Goal: Task Accomplishment & Management: Manage account settings

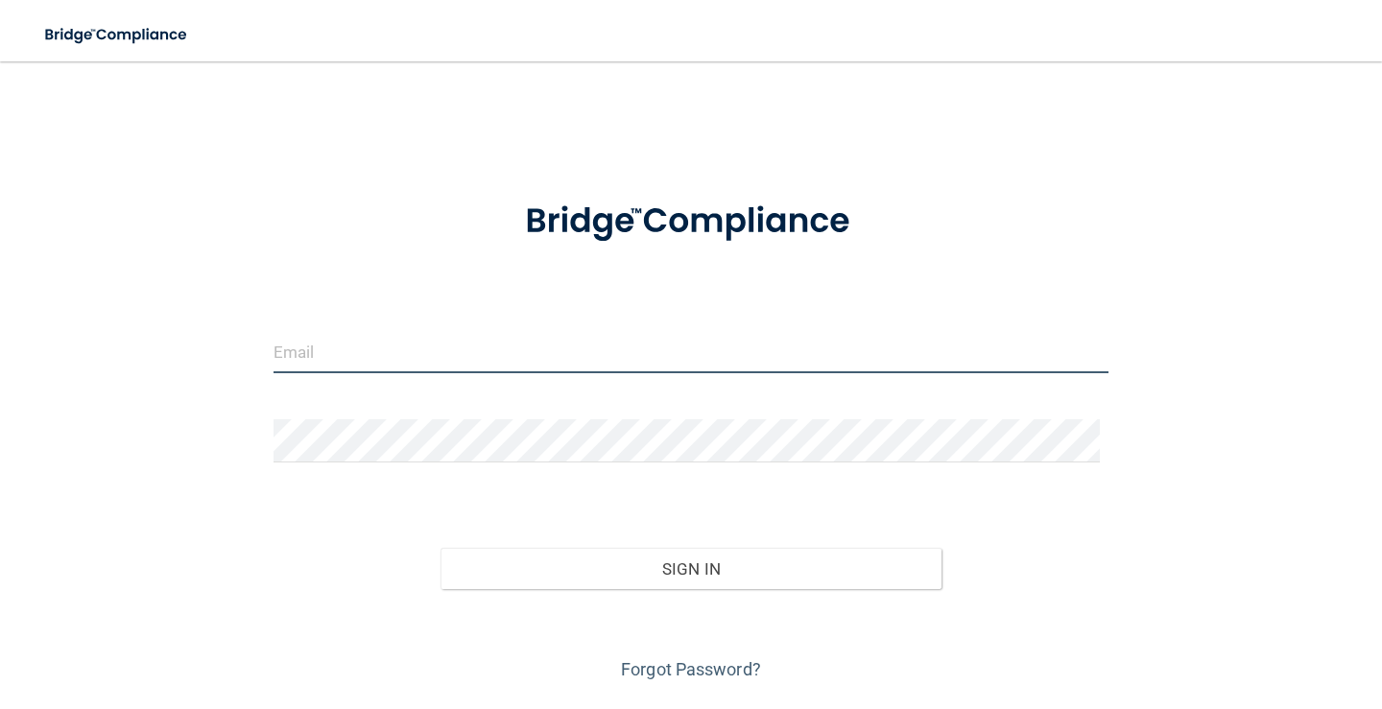
type input "[EMAIL_ADDRESS][DOMAIN_NAME]"
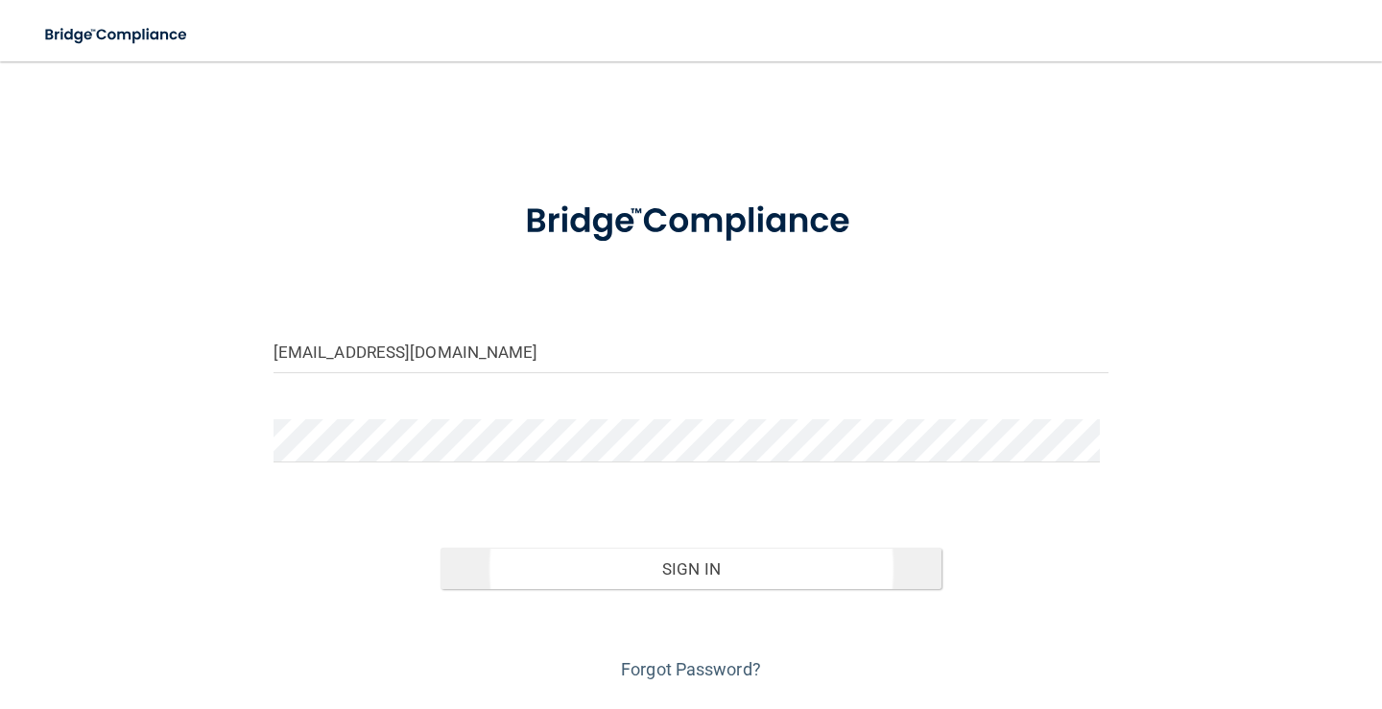
drag, startPoint x: 604, startPoint y: 543, endPoint x: 610, endPoint y: 559, distance: 17.3
click at [610, 559] on div "Sign In" at bounding box center [691, 549] width 864 height 81
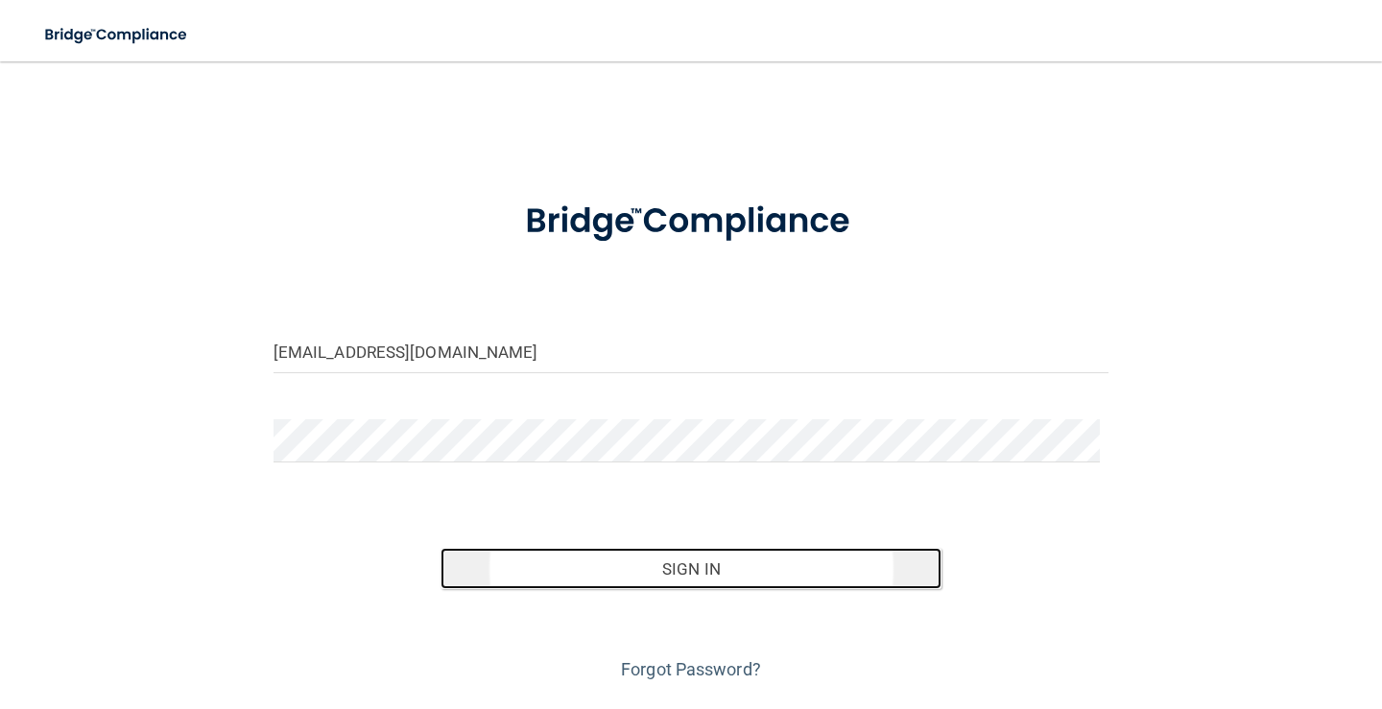
click at [686, 563] on button "Sign In" at bounding box center [690, 569] width 501 height 42
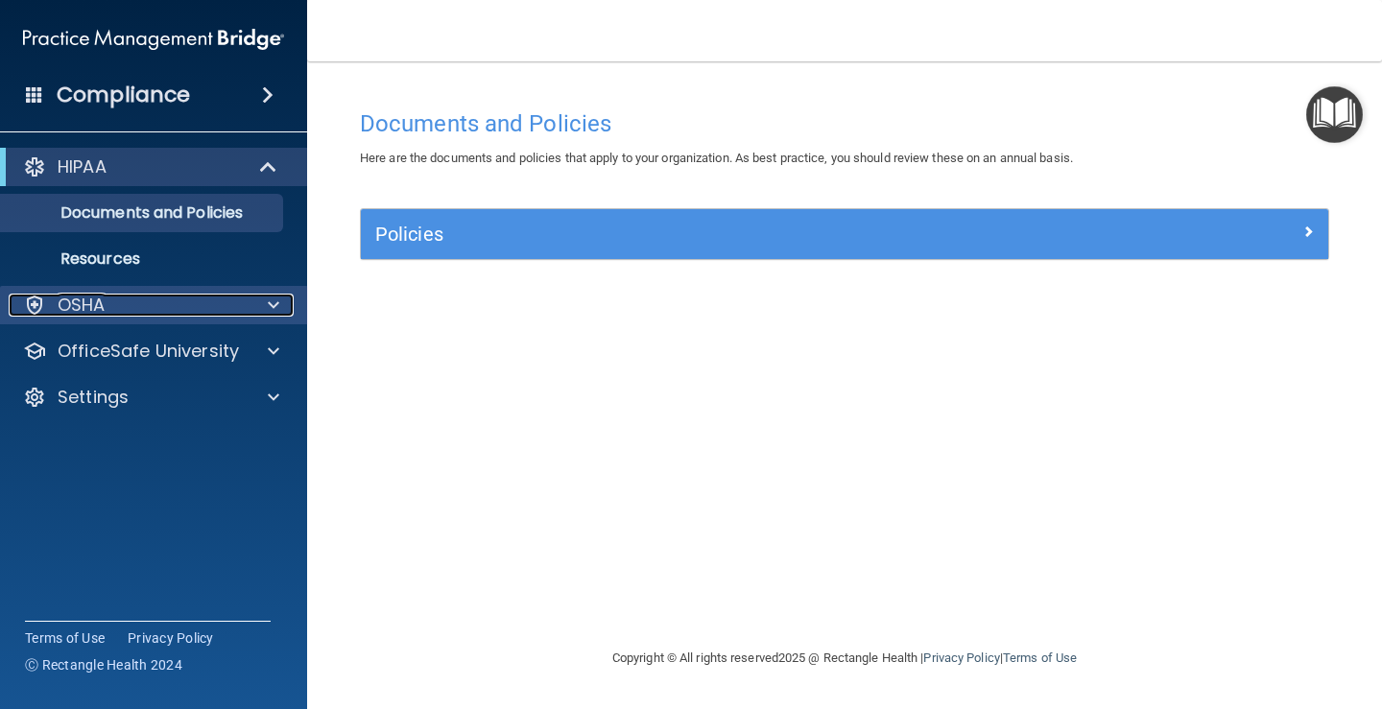
click at [207, 308] on div "OSHA" at bounding box center [128, 305] width 238 height 23
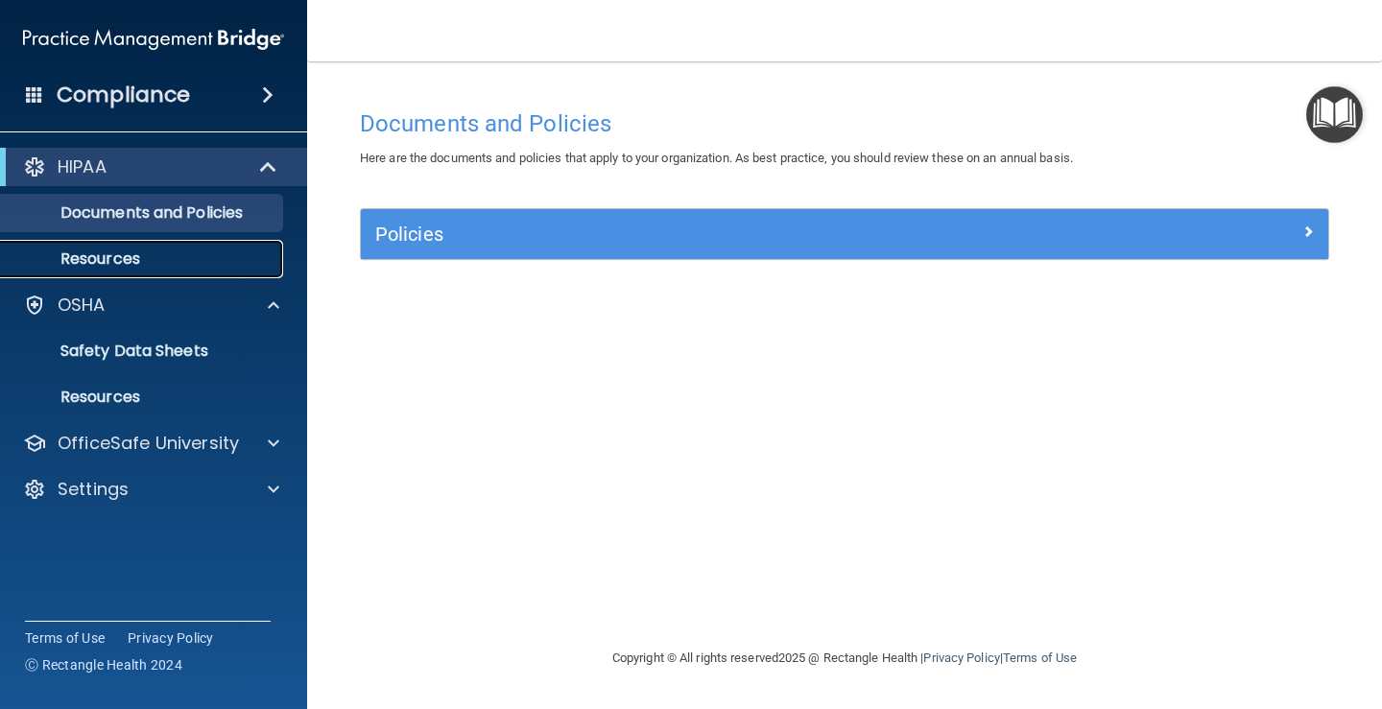
click at [97, 263] on p "Resources" at bounding box center [143, 258] width 262 height 19
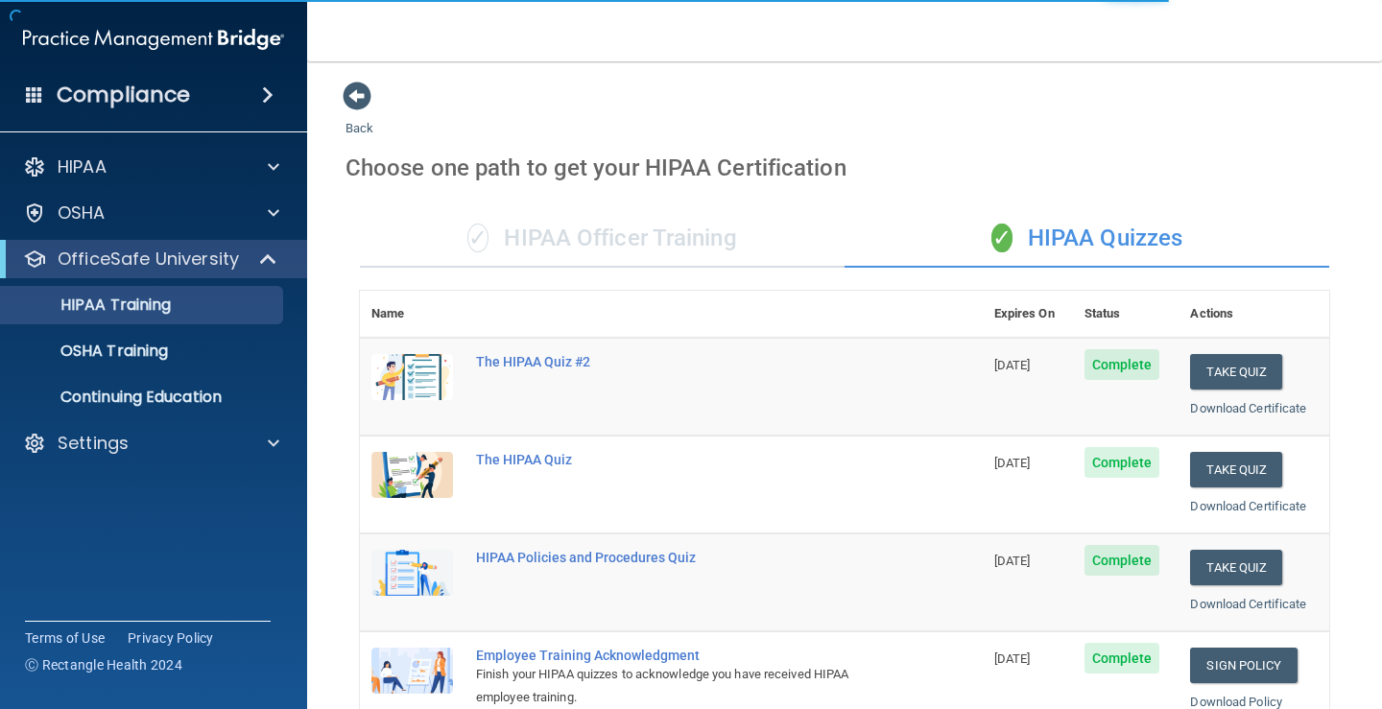
scroll to position [192, 0]
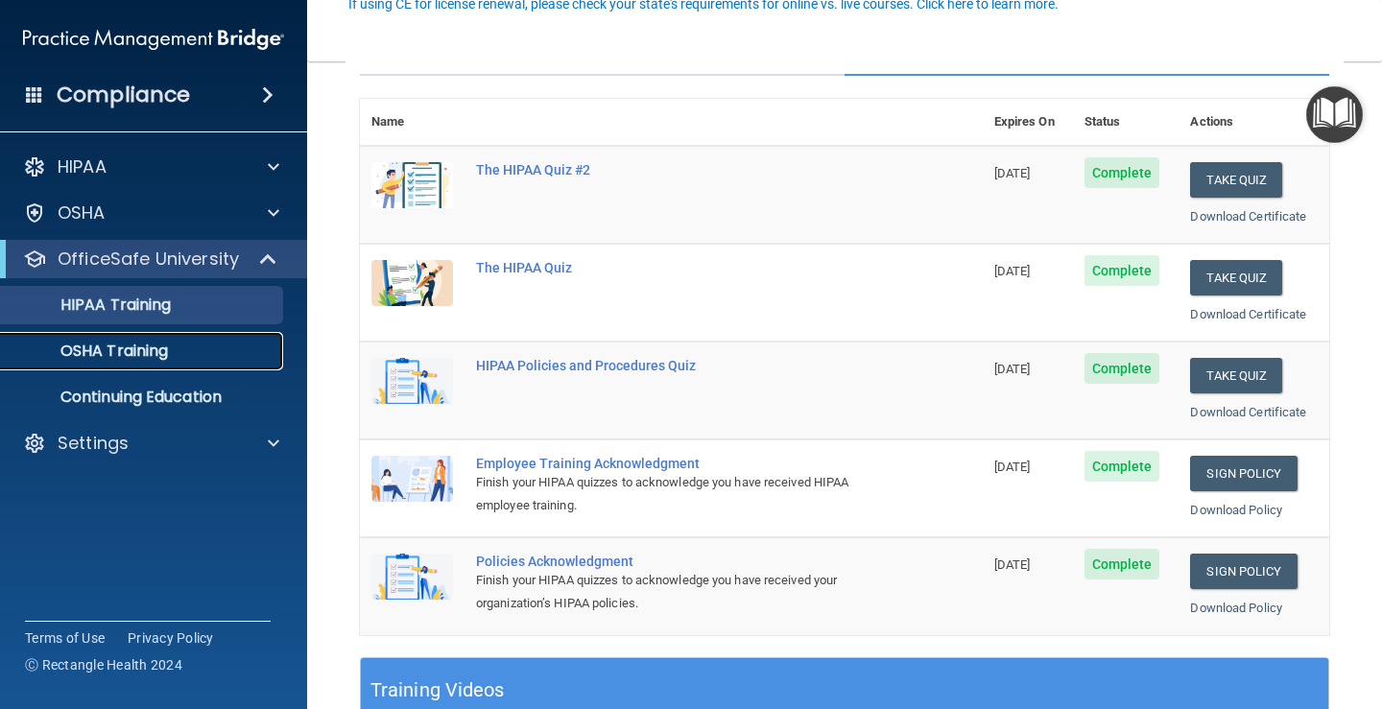
click at [119, 349] on p "OSHA Training" at bounding box center [89, 351] width 155 height 19
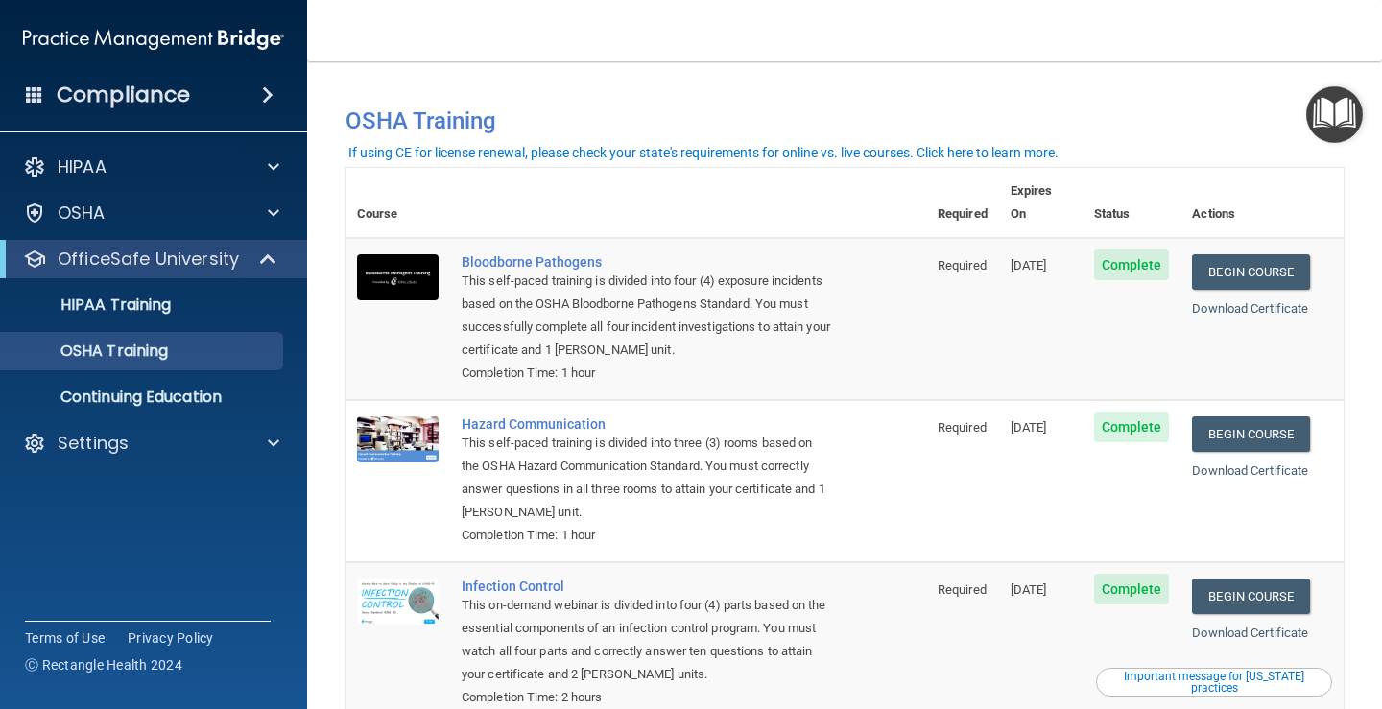
drag, startPoint x: 344, startPoint y: 109, endPoint x: 524, endPoint y: 39, distance: 192.6
click at [523, 6] on div "Toggle navigation [PERSON_NAME] [EMAIL_ADDRESS][DOMAIN_NAME] Manage My Enterpri…" at bounding box center [844, 354] width 1075 height 709
click at [596, 125] on h4 "OSHA Training" at bounding box center [844, 120] width 998 height 27
drag, startPoint x: 323, startPoint y: 83, endPoint x: 342, endPoint y: 87, distance: 18.6
click at [342, 87] on main "You have a course that has expired or is incomplete. Please complete the course…" at bounding box center [844, 385] width 1075 height 648
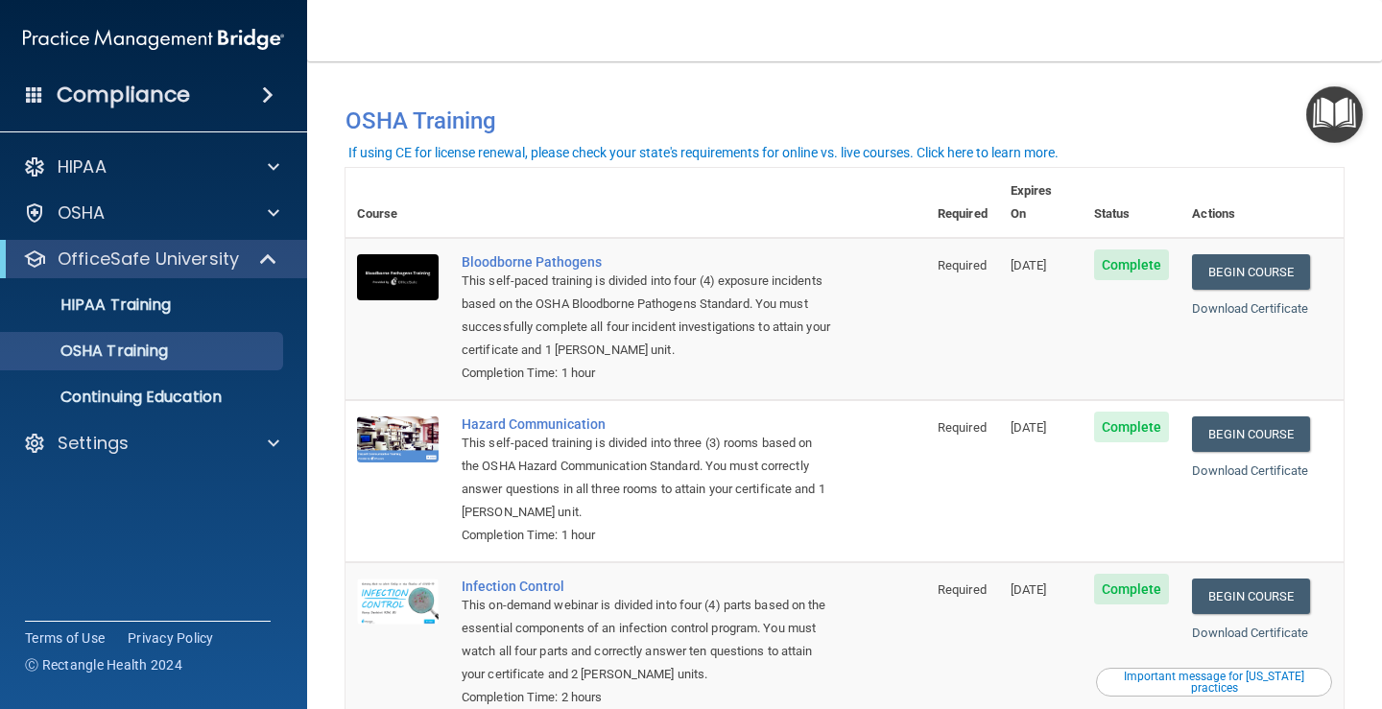
click at [1109, 249] on span "Complete" at bounding box center [1132, 264] width 76 height 31
click at [1228, 301] on link "Download Certificate" at bounding box center [1250, 308] width 116 height 14
click at [1220, 463] on link "Download Certificate" at bounding box center [1250, 470] width 116 height 14
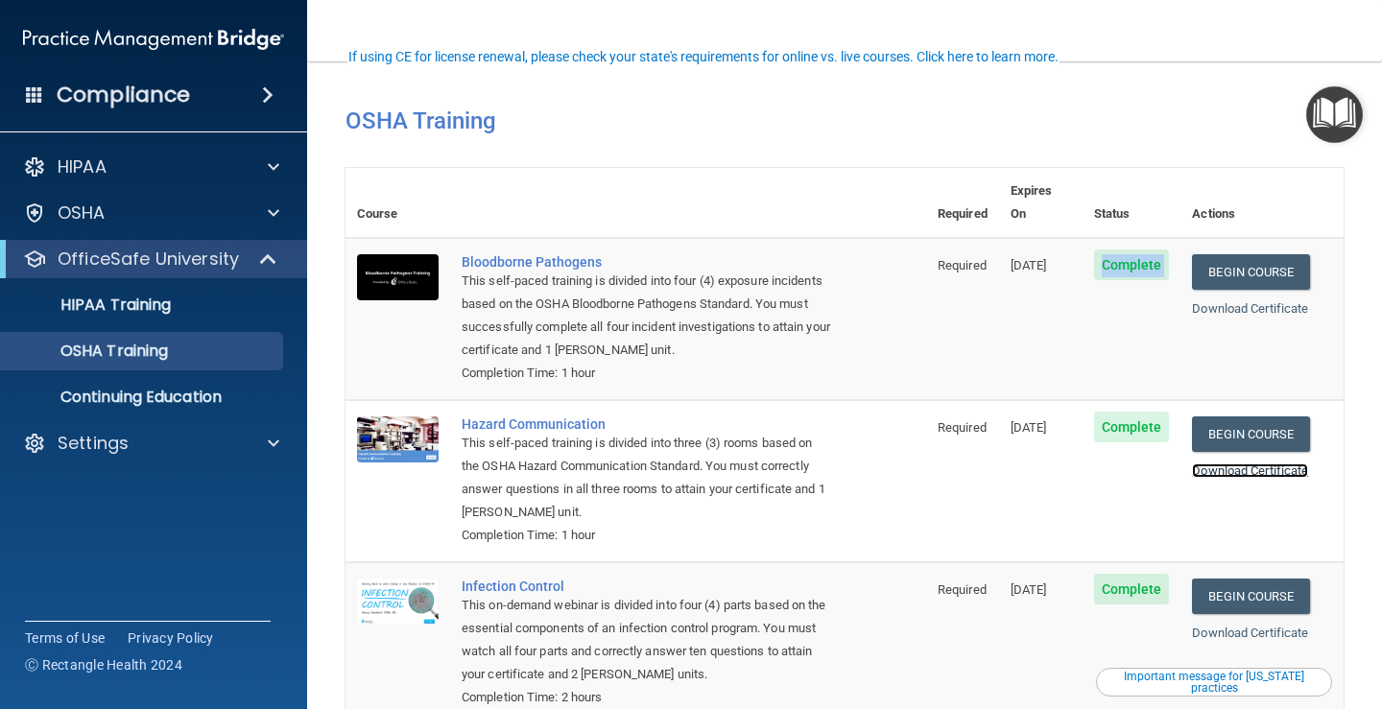
scroll to position [96, 0]
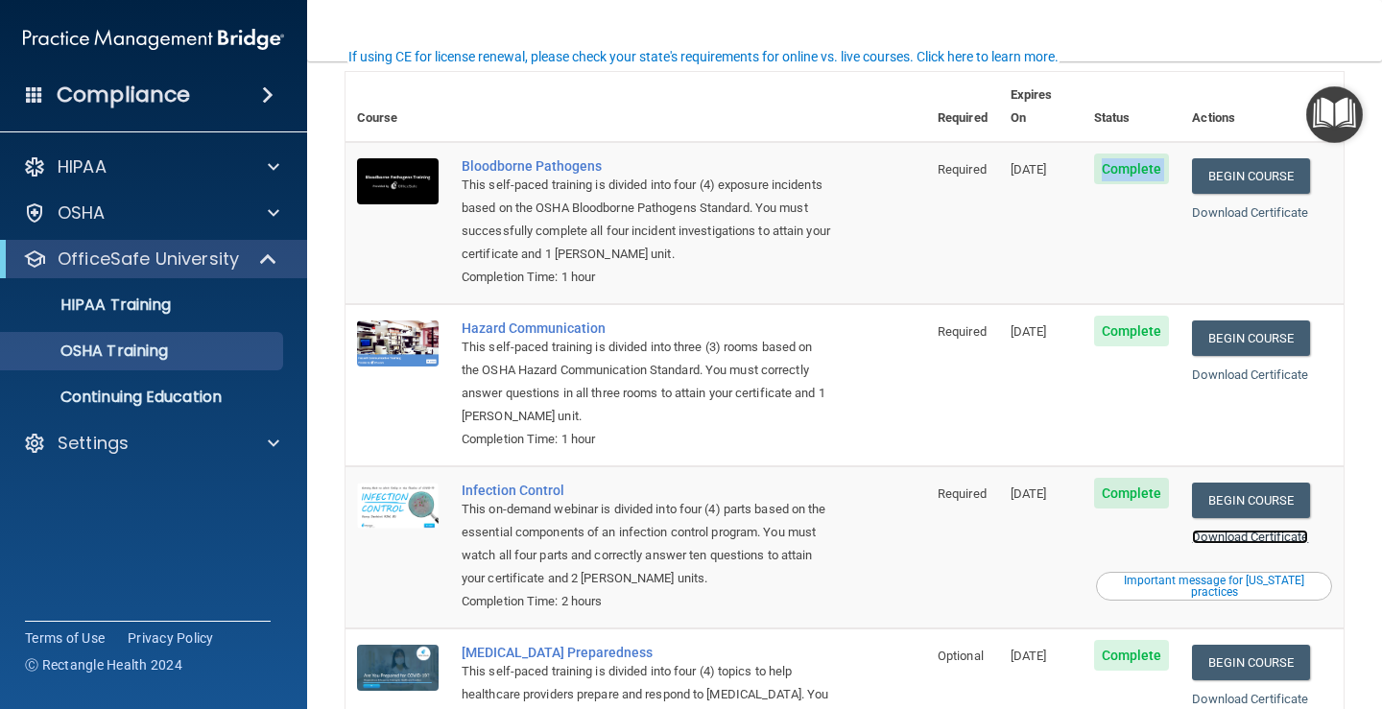
click at [1252, 530] on link "Download Certificate" at bounding box center [1250, 537] width 116 height 14
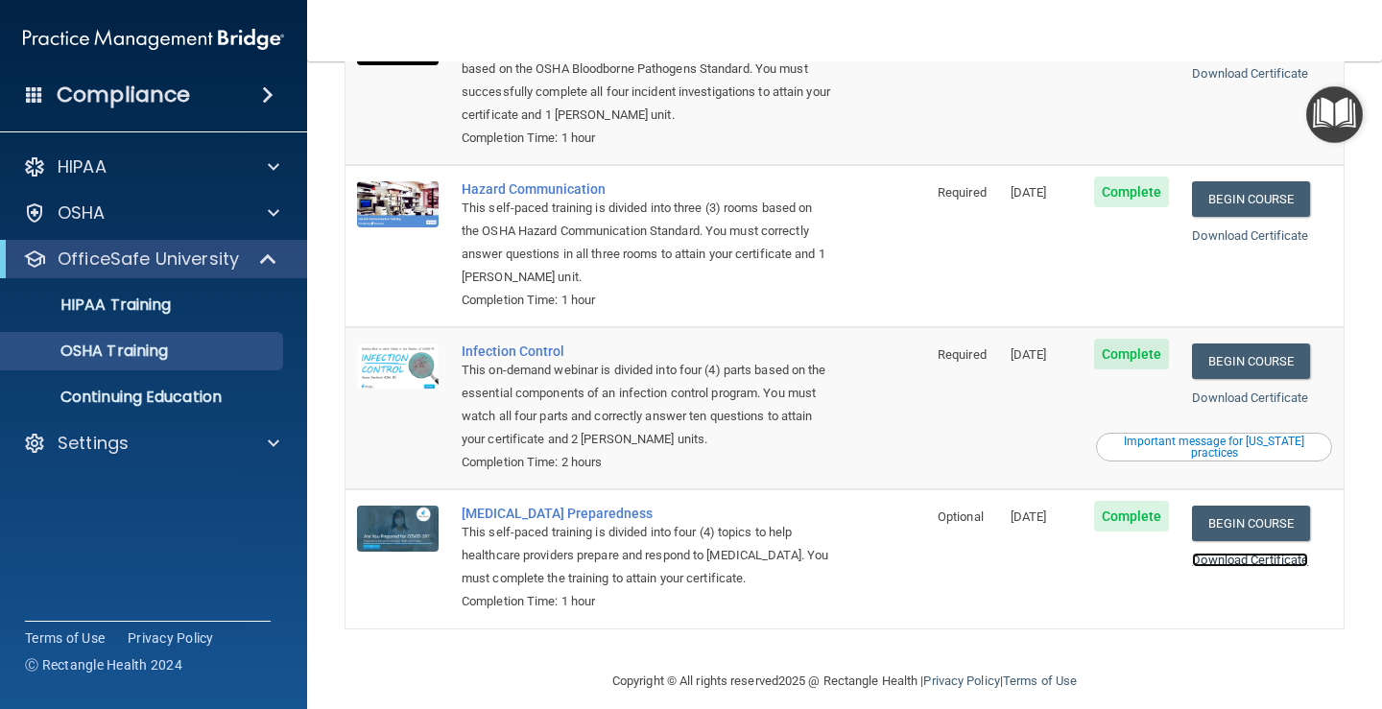
click at [1226, 553] on link "Download Certificate" at bounding box center [1250, 560] width 116 height 14
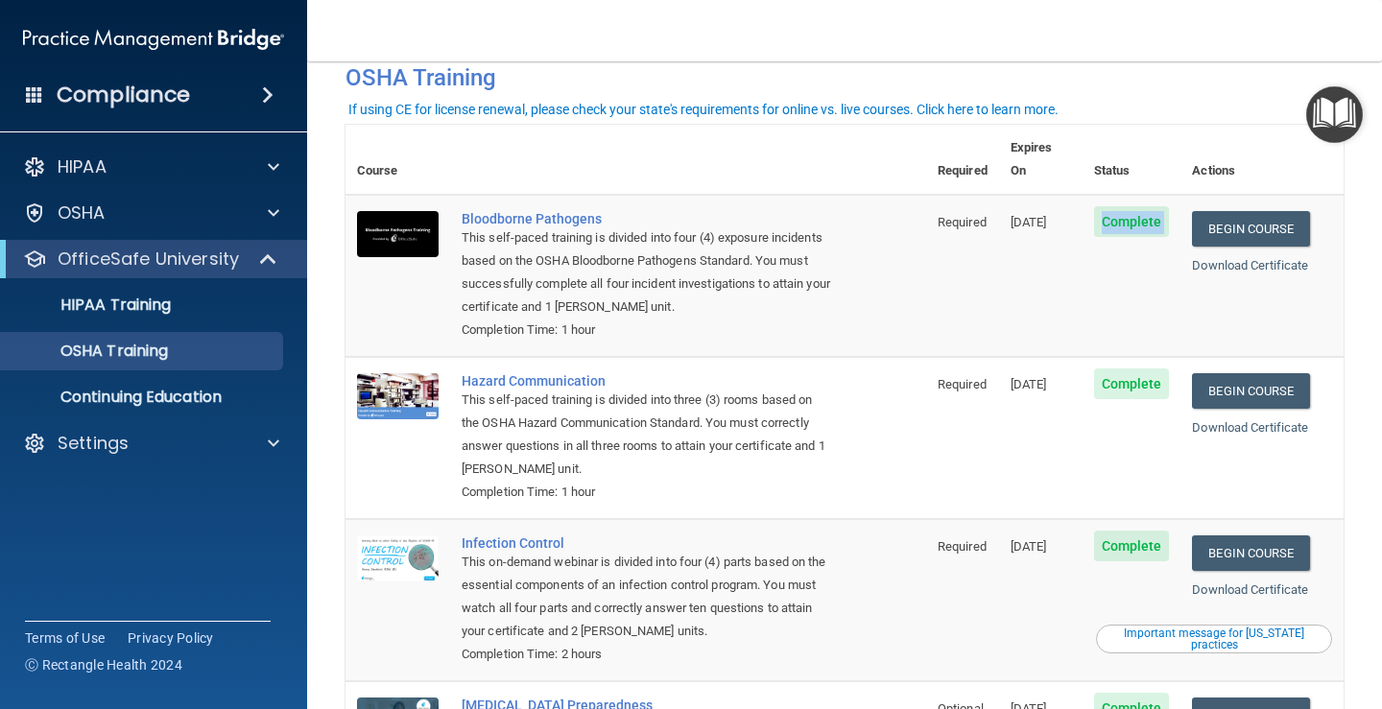
scroll to position [0, 0]
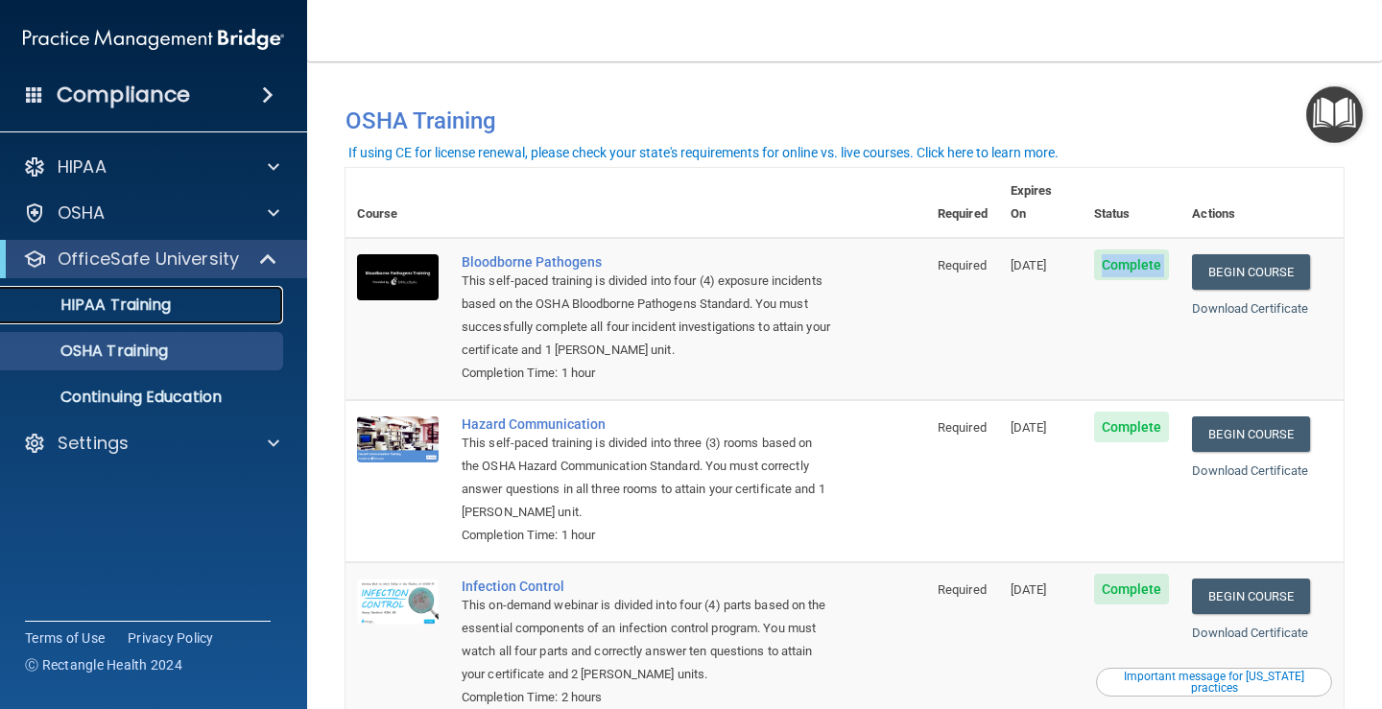
click at [116, 304] on p "HIPAA Training" at bounding box center [91, 305] width 158 height 19
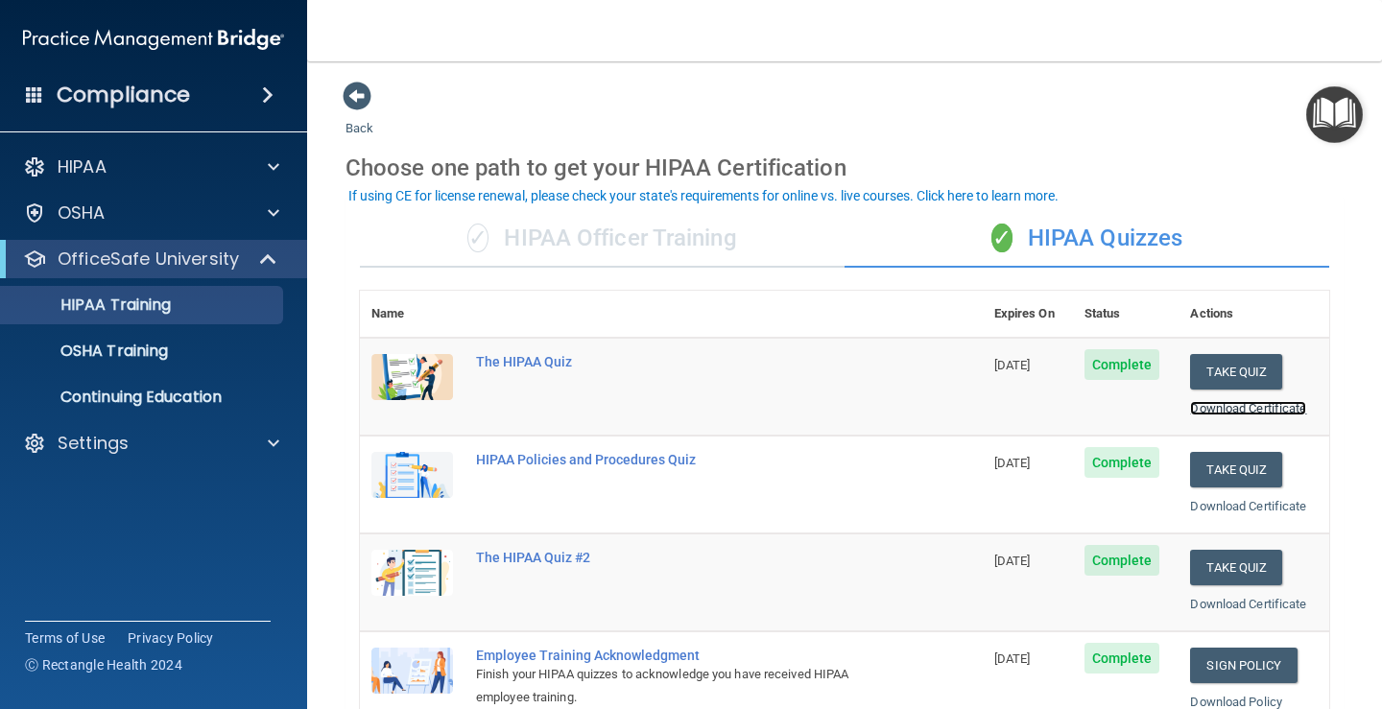
click at [1262, 412] on link "Download Certificate" at bounding box center [1248, 408] width 116 height 14
click at [1215, 502] on link "Download Certificate" at bounding box center [1248, 506] width 116 height 14
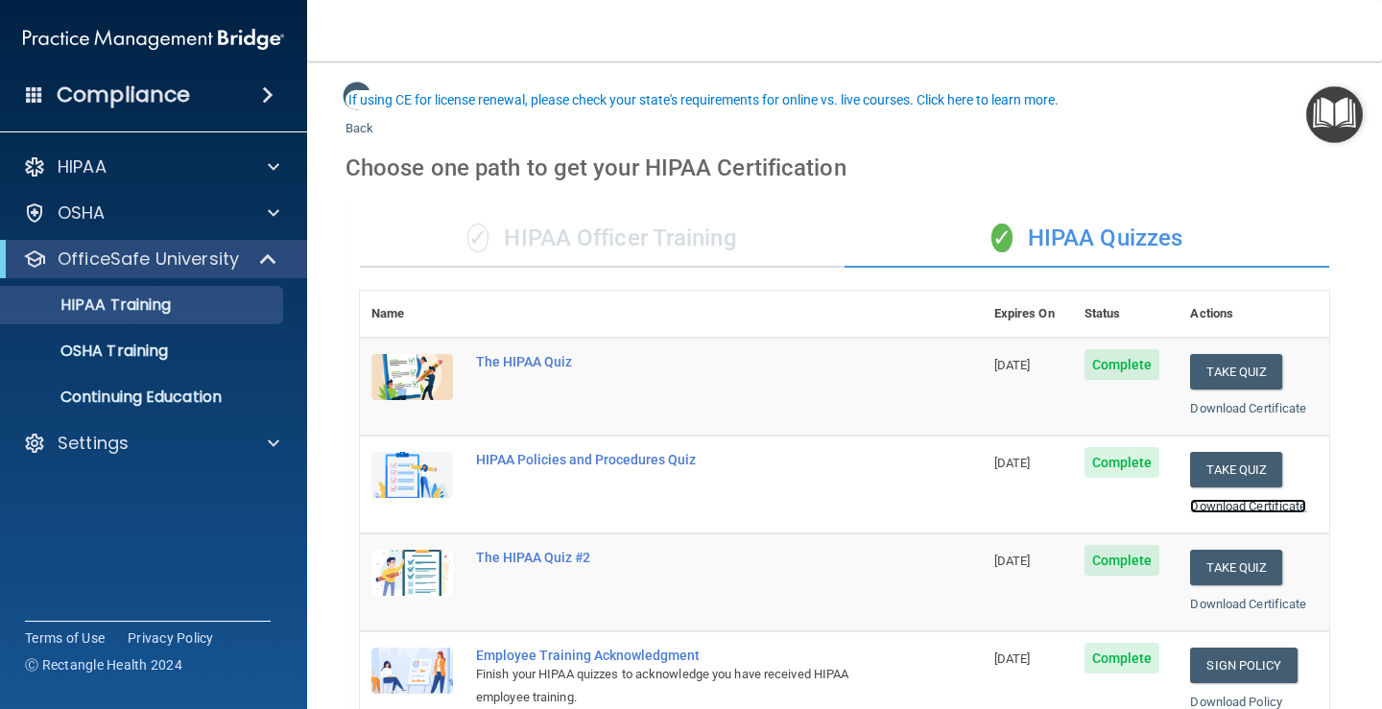
scroll to position [96, 0]
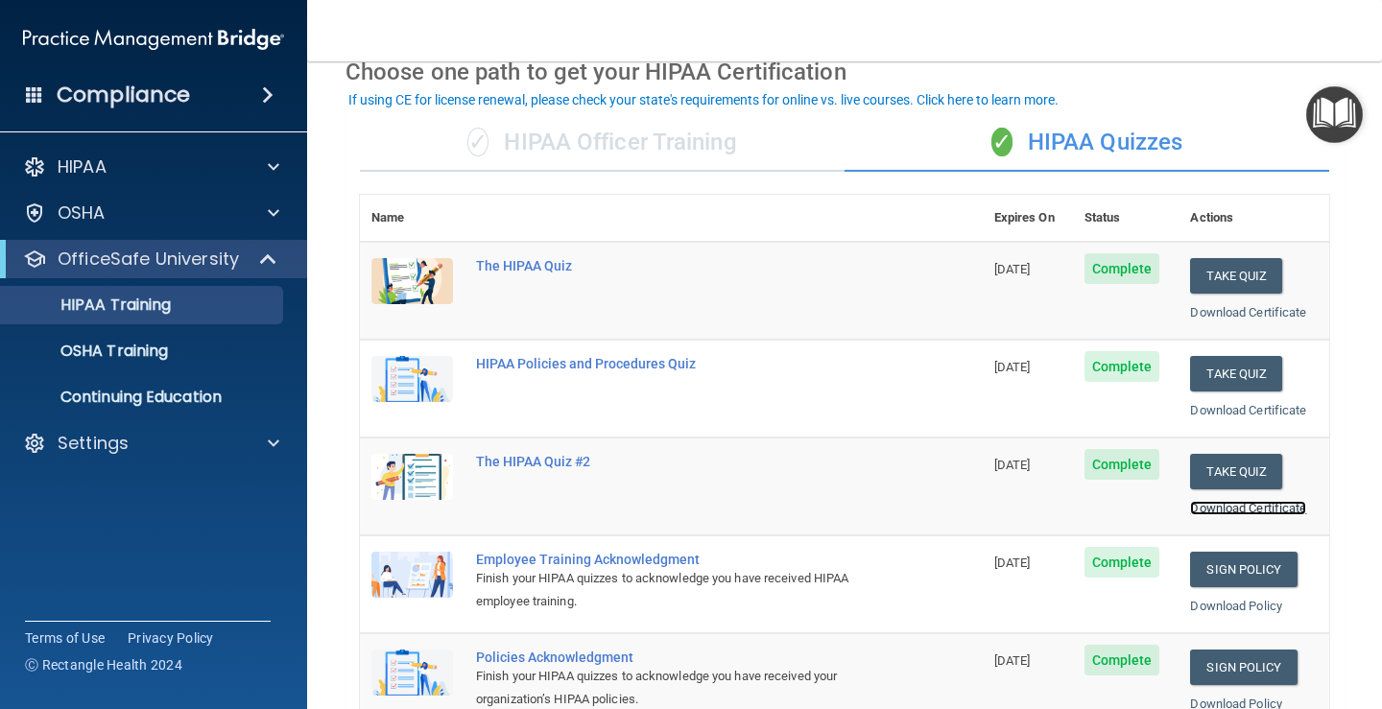
click at [1234, 499] on div "Download Certificate" at bounding box center [1254, 508] width 128 height 23
click at [1262, 508] on link "Download Certificate" at bounding box center [1248, 508] width 116 height 14
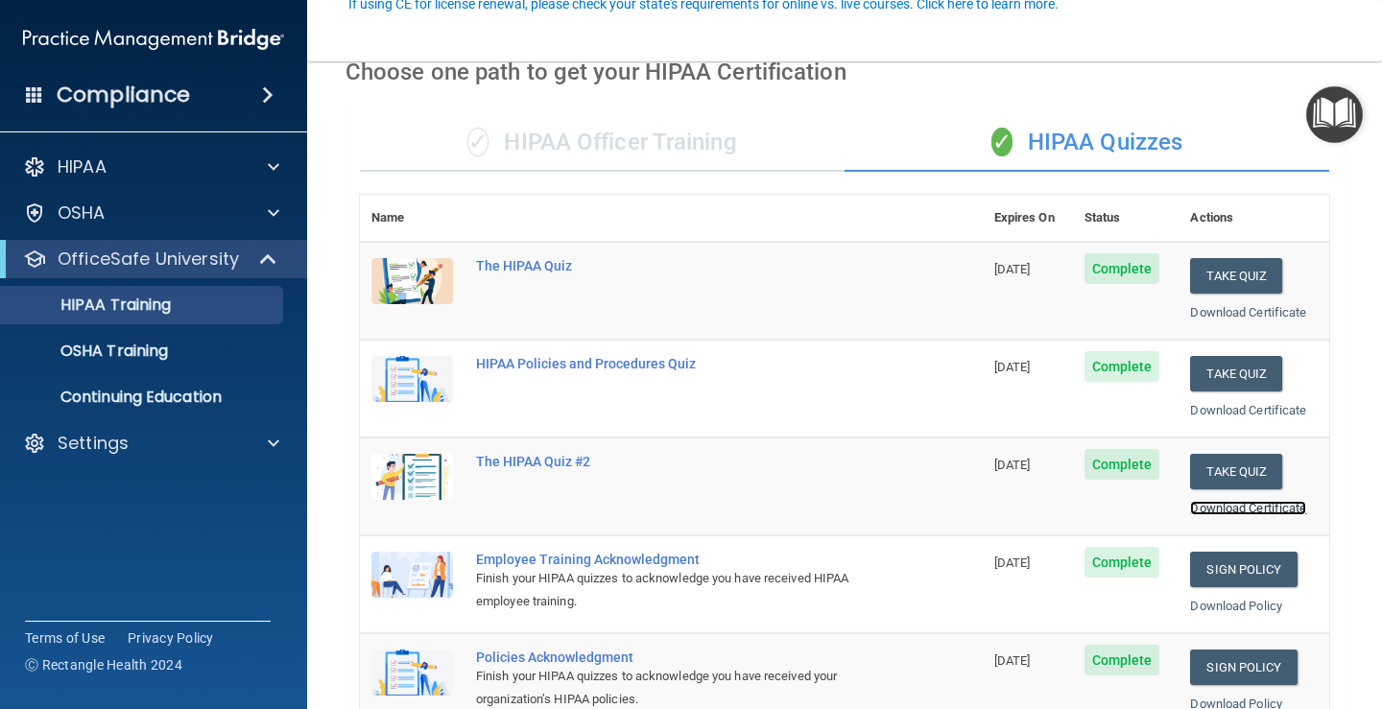
scroll to position [192, 0]
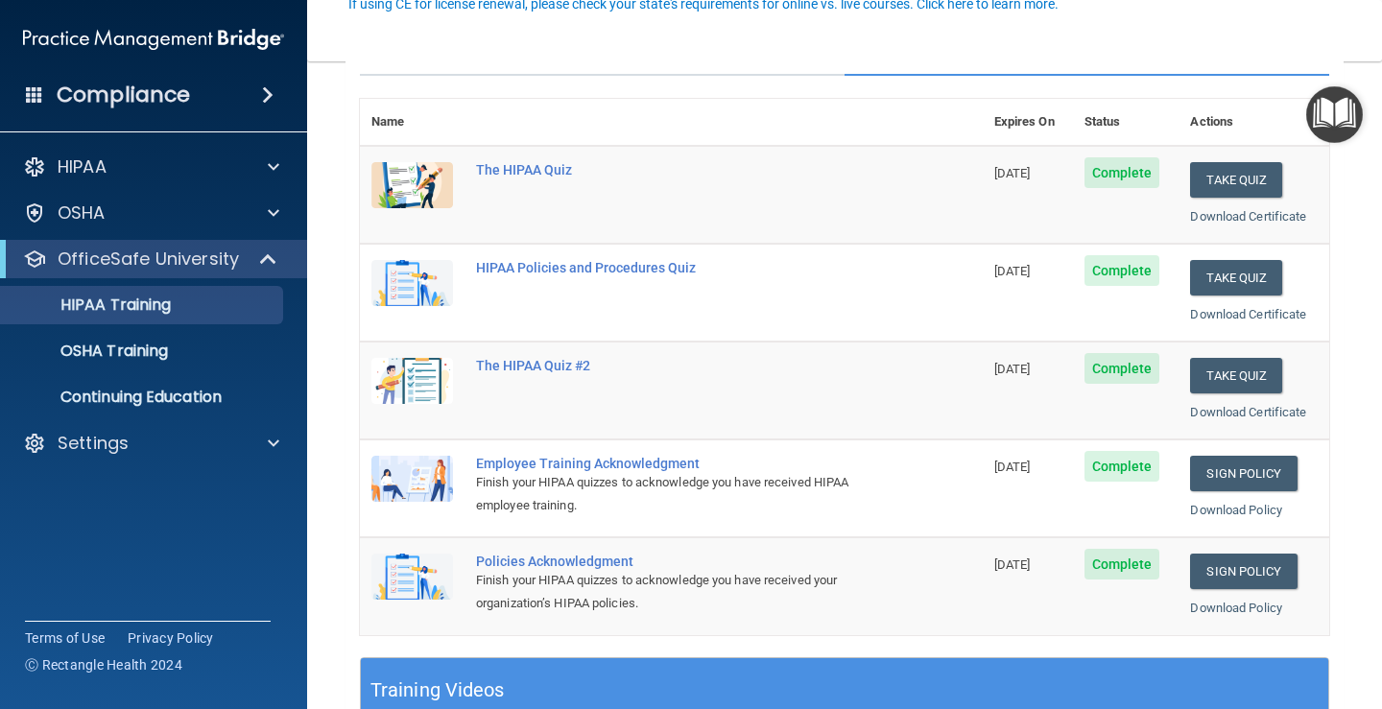
click at [1108, 469] on span "Complete" at bounding box center [1122, 466] width 76 height 31
click at [1191, 505] on link "Download Policy" at bounding box center [1236, 510] width 92 height 14
click at [1226, 612] on link "Download Policy" at bounding box center [1236, 608] width 92 height 14
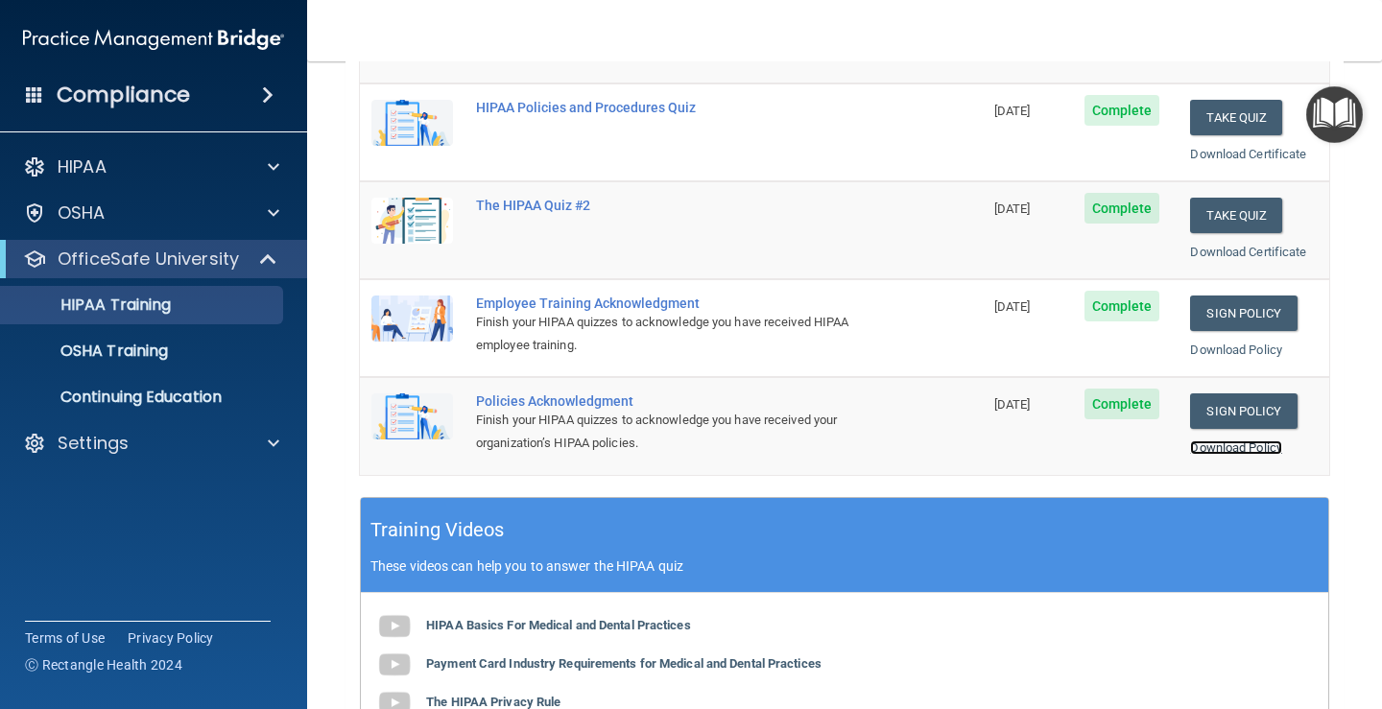
scroll to position [0, 0]
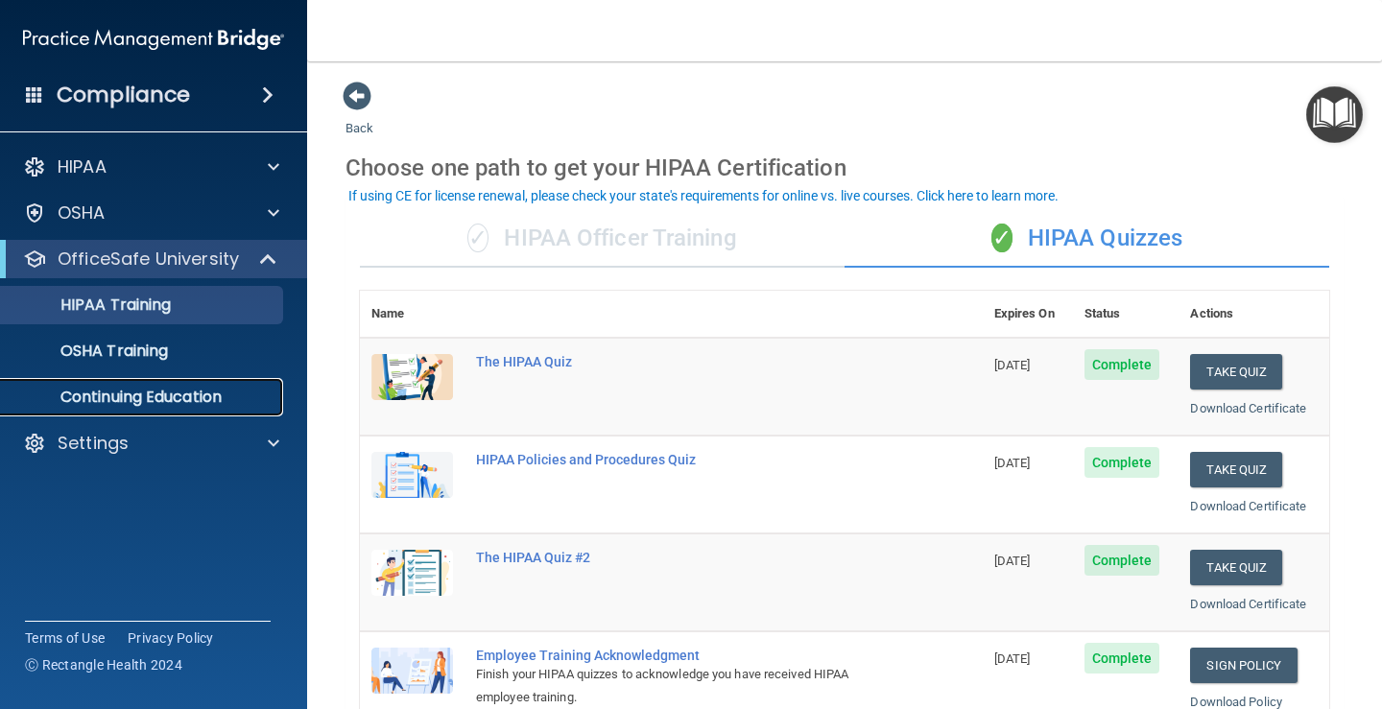
click at [154, 392] on p "Continuing Education" at bounding box center [143, 397] width 262 height 19
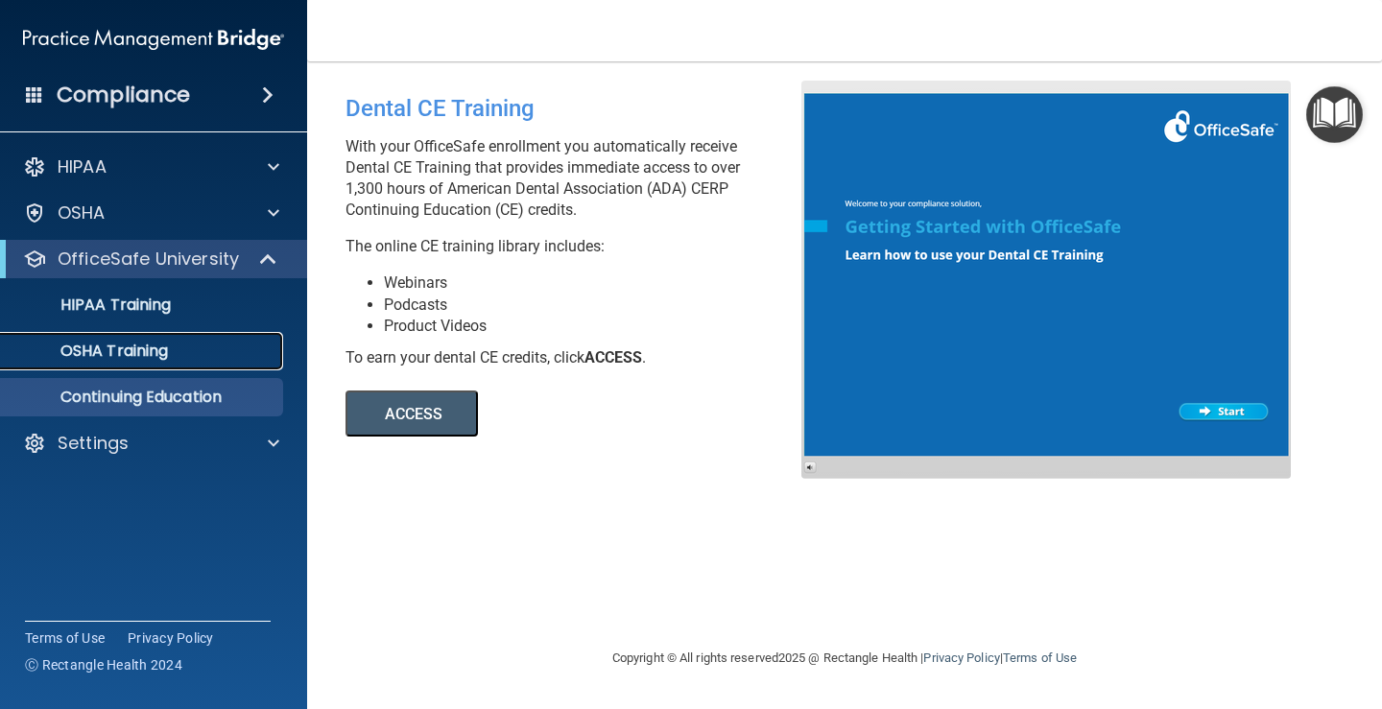
click at [47, 339] on link "OSHA Training" at bounding box center [132, 351] width 302 height 38
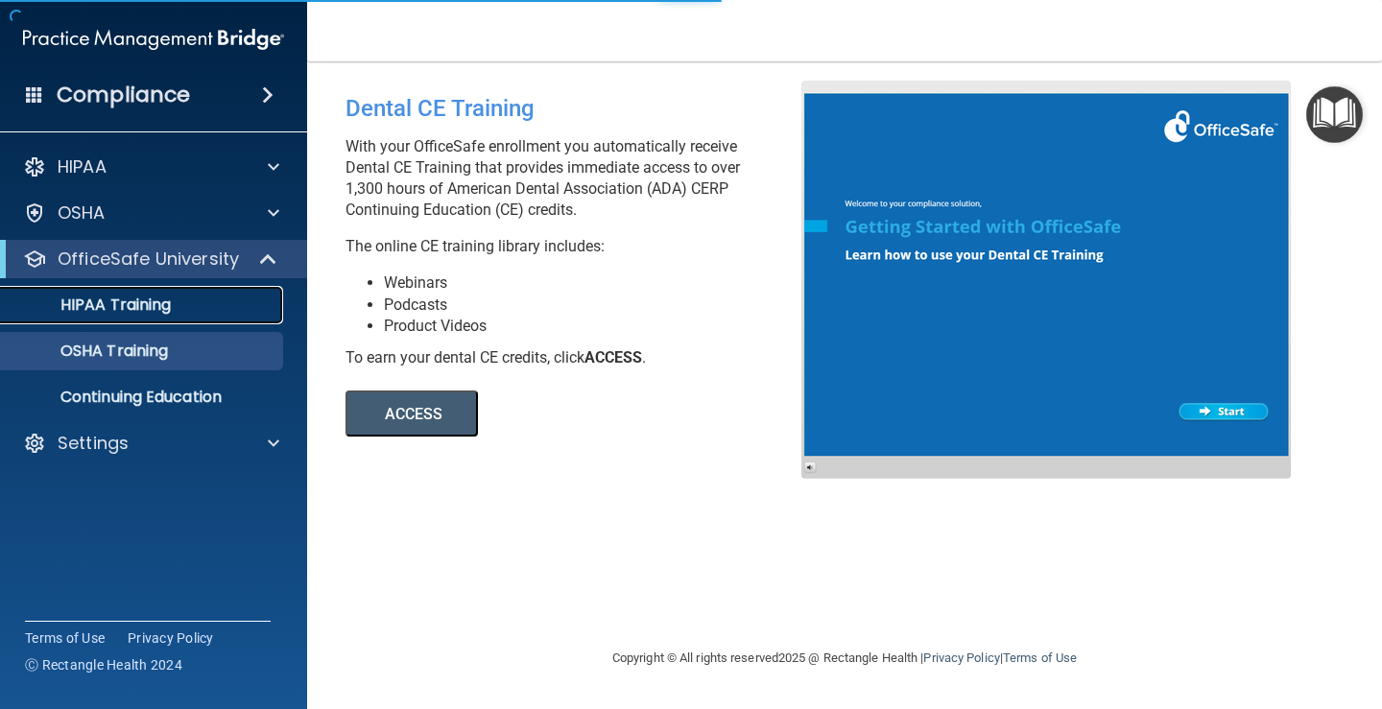
click at [118, 297] on p "HIPAA Training" at bounding box center [91, 305] width 158 height 19
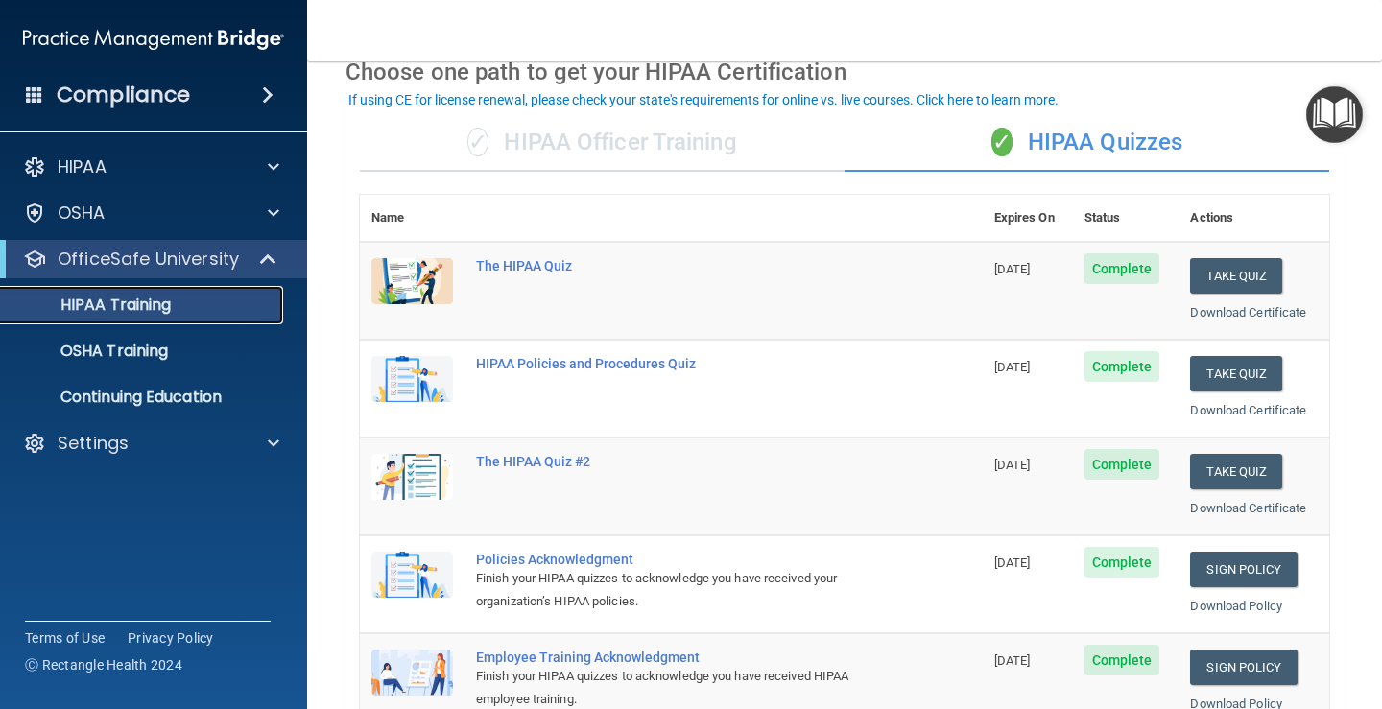
scroll to position [192, 0]
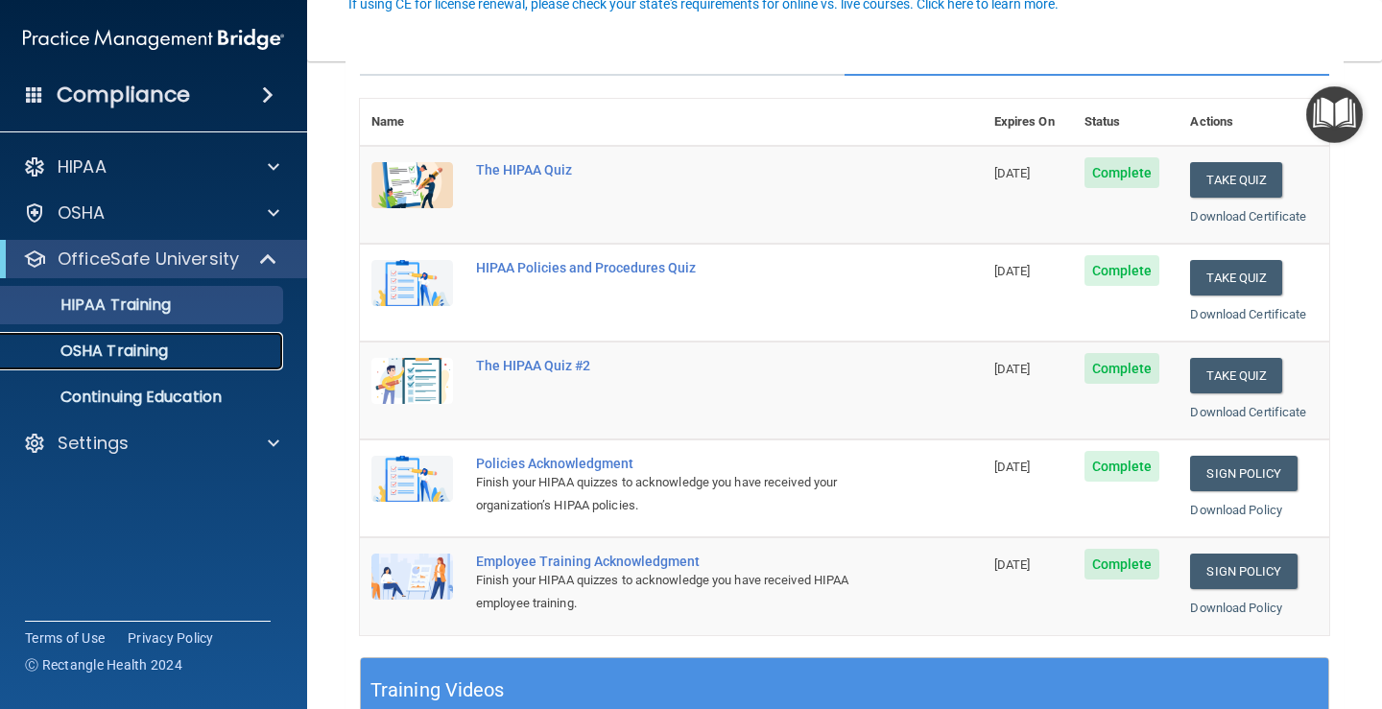
click at [148, 351] on p "OSHA Training" at bounding box center [89, 351] width 155 height 19
